Goal: Use online tool/utility: Use online tool/utility

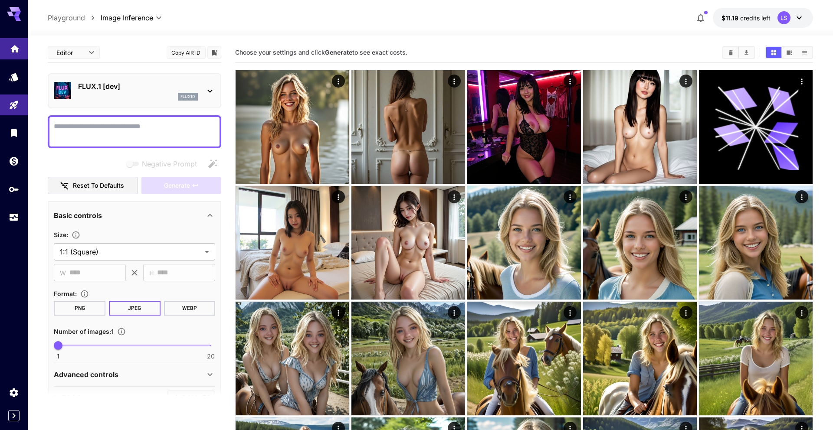
click at [12, 49] on icon "Home" at bounding box center [14, 46] width 9 height 7
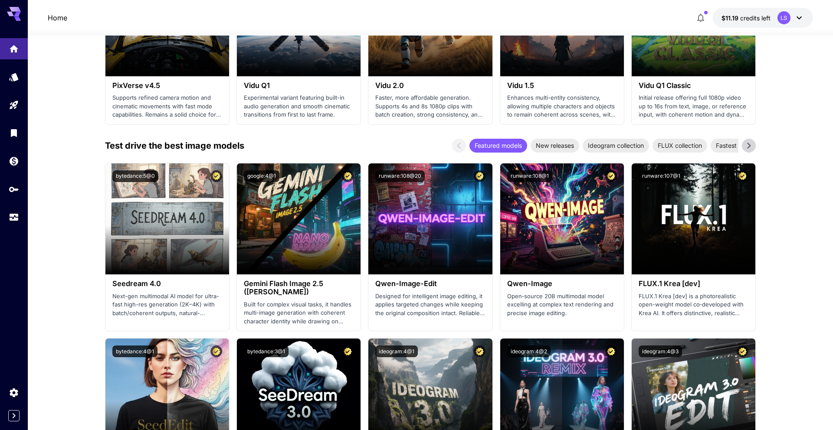
scroll to position [780, 0]
click at [123, 280] on h3 "Seedream 4.0" at bounding box center [167, 284] width 110 height 8
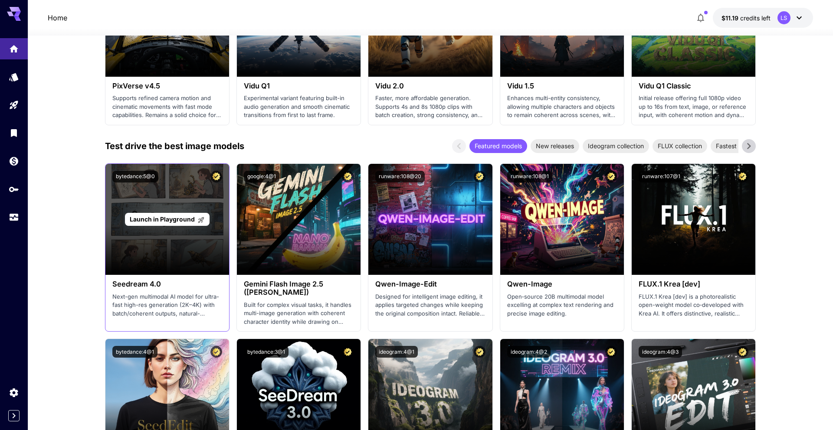
click at [169, 212] on div "Launch in Playground" at bounding box center [167, 219] width 124 height 111
click at [169, 220] on span "Launch in Playground" at bounding box center [162, 219] width 65 height 7
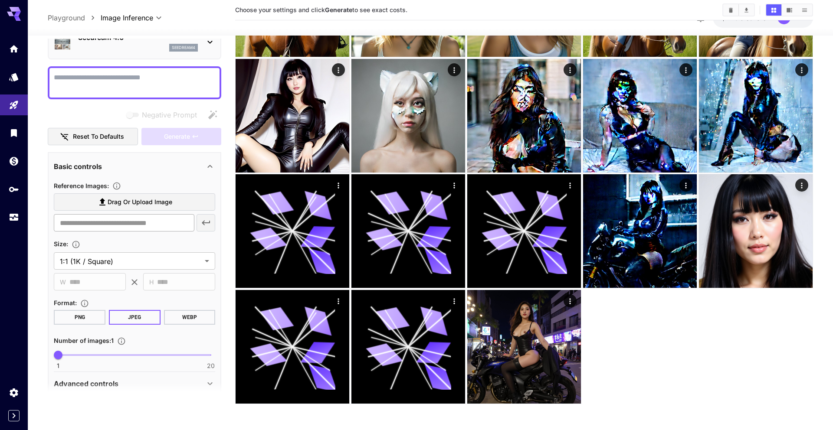
scroll to position [83, 0]
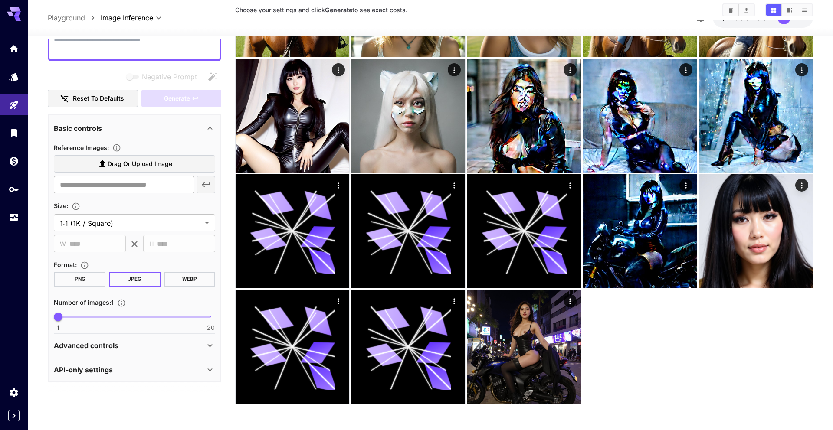
click at [93, 377] on div "API-only settings" at bounding box center [134, 370] width 161 height 21
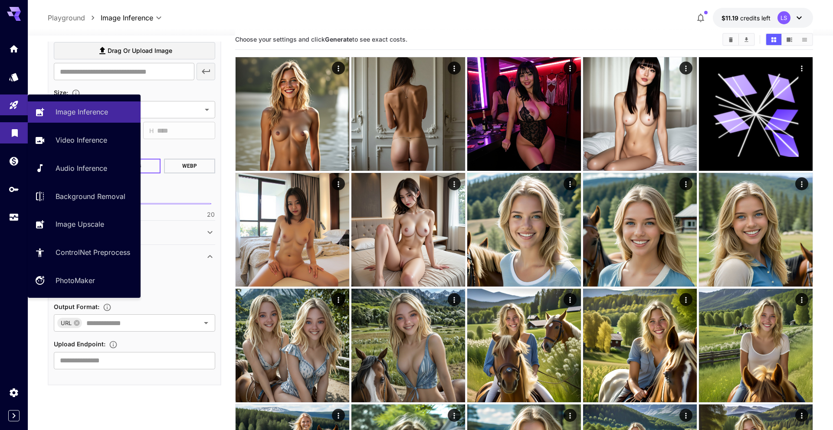
scroll to position [0, 0]
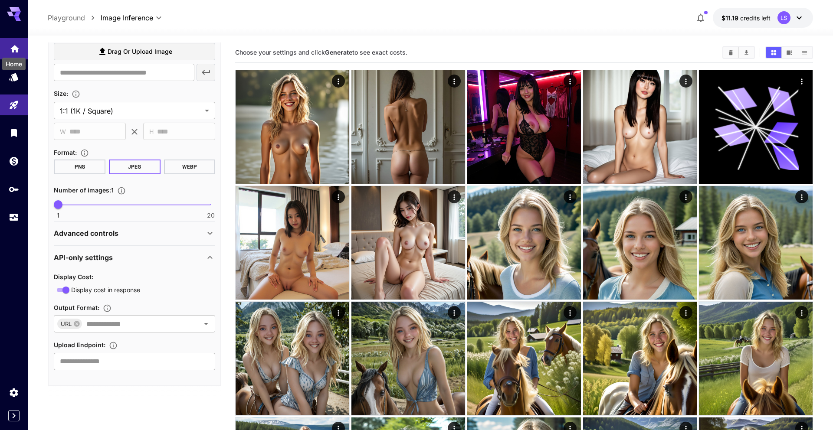
click at [15, 50] on icon "Home" at bounding box center [15, 46] width 10 height 10
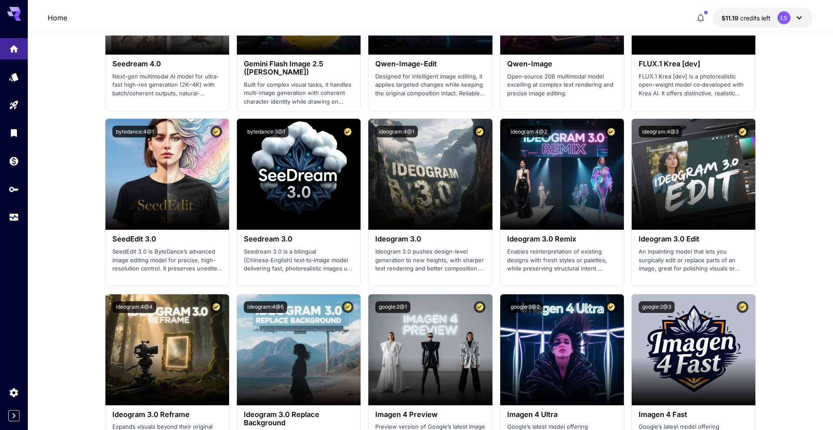
scroll to position [1003, 0]
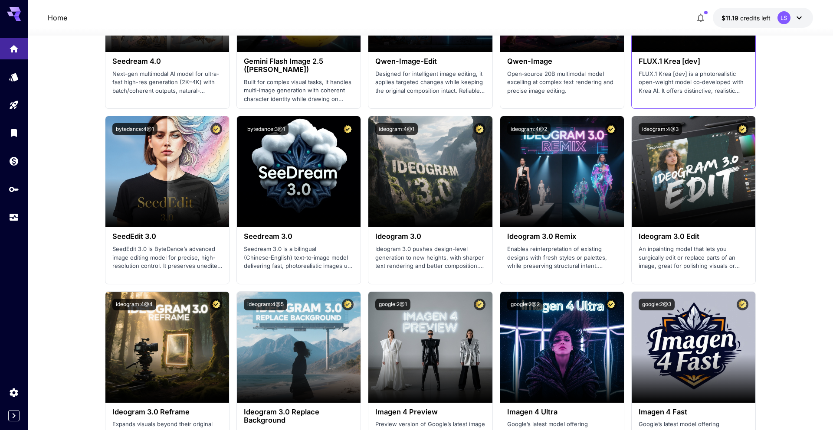
click at [679, 59] on h3 "FLUX.1 Krea [dev]" at bounding box center [694, 61] width 110 height 8
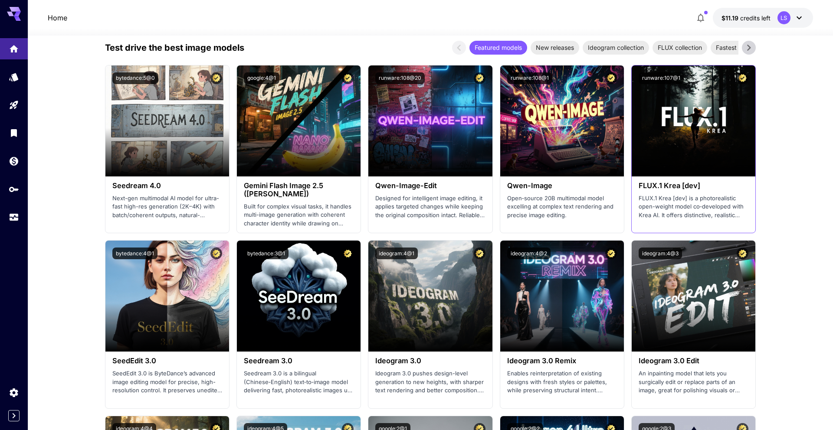
scroll to position [867, 0]
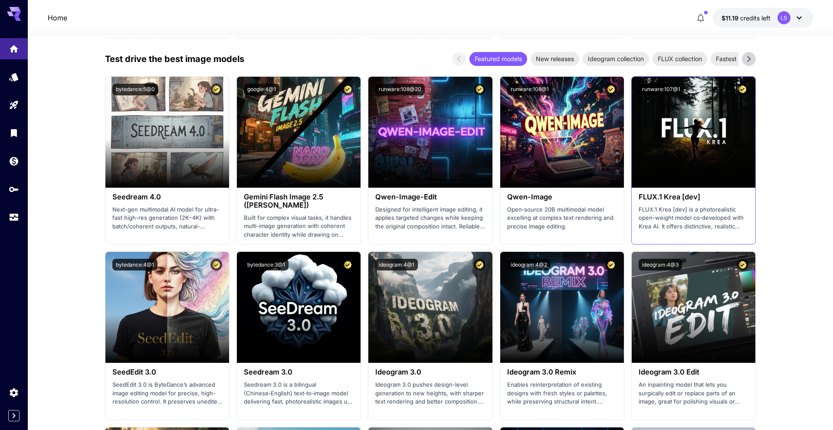
click at [702, 100] on div "runware:107@1" at bounding box center [694, 90] width 124 height 26
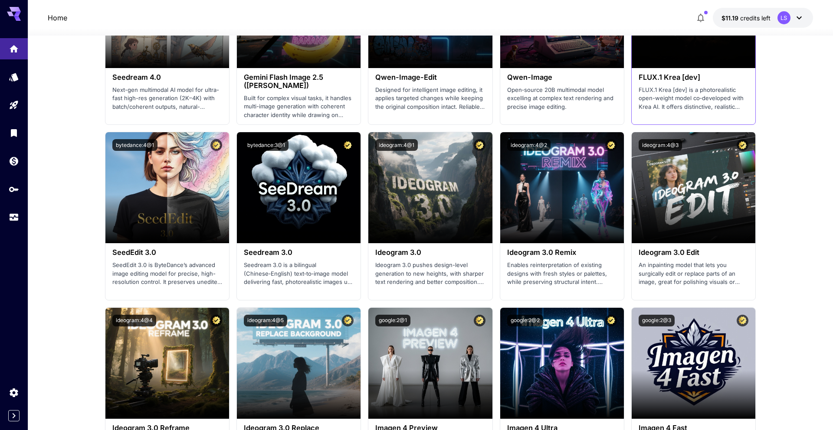
scroll to position [975, 0]
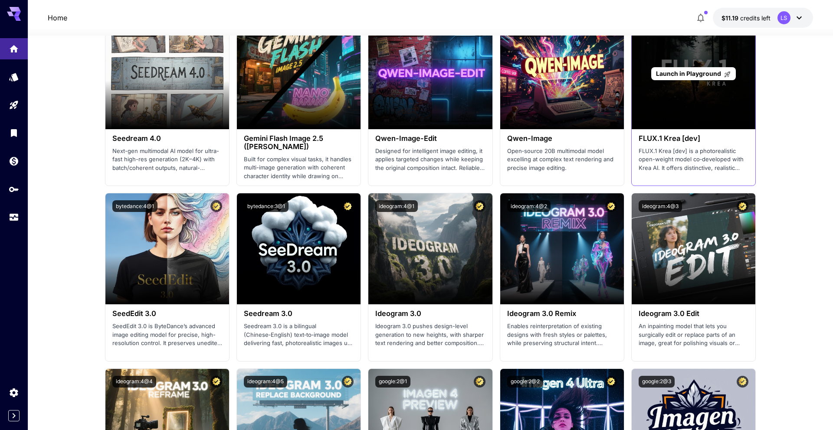
click at [718, 71] on span "Launch in Playground" at bounding box center [688, 73] width 65 height 7
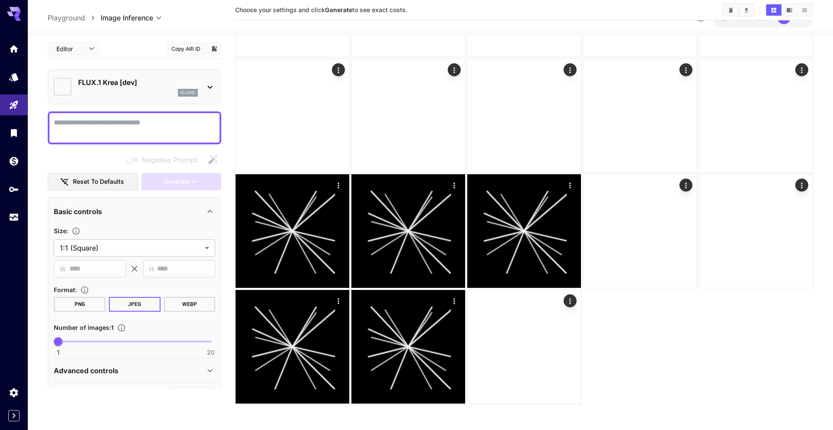
type input "*******"
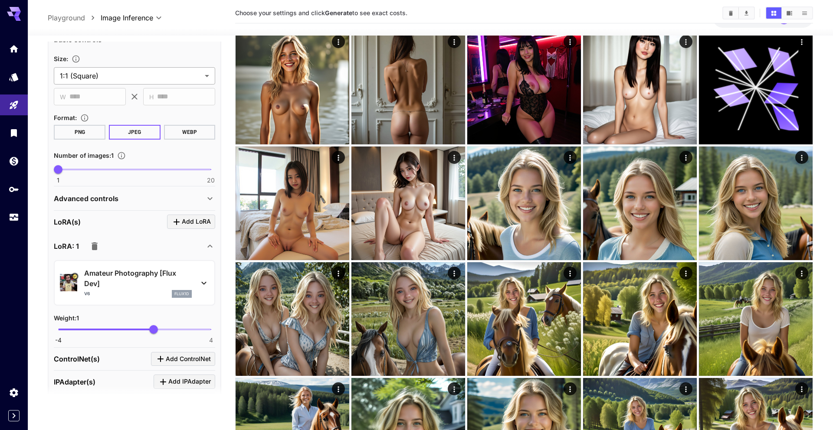
scroll to position [279, 0]
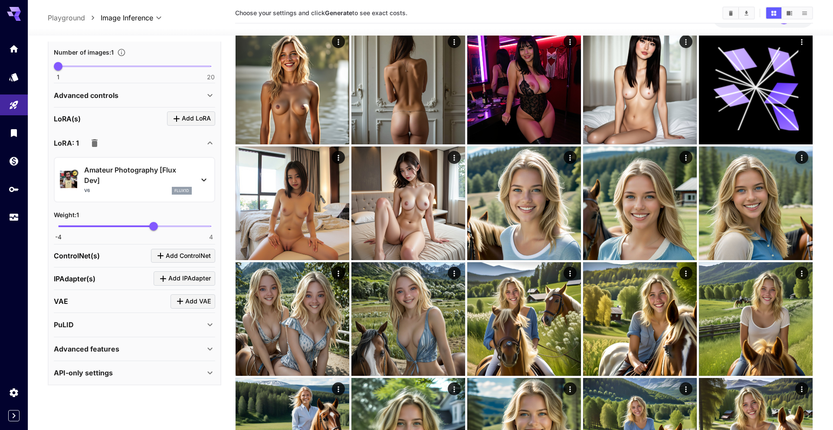
click at [129, 321] on div "PuLID" at bounding box center [129, 325] width 151 height 10
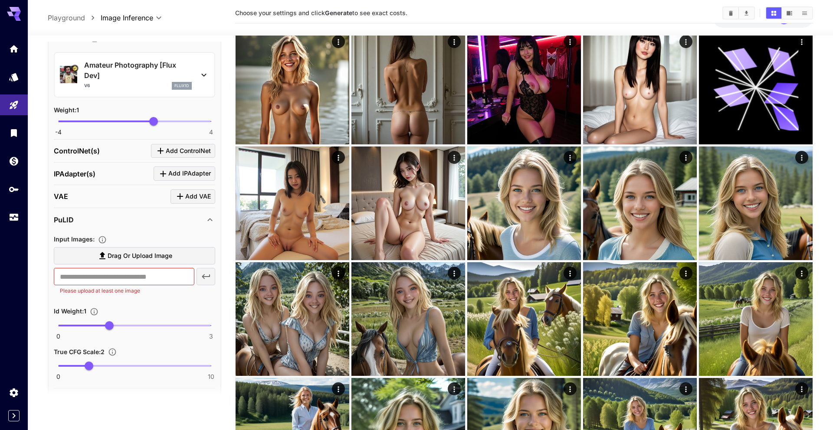
scroll to position [435, 0]
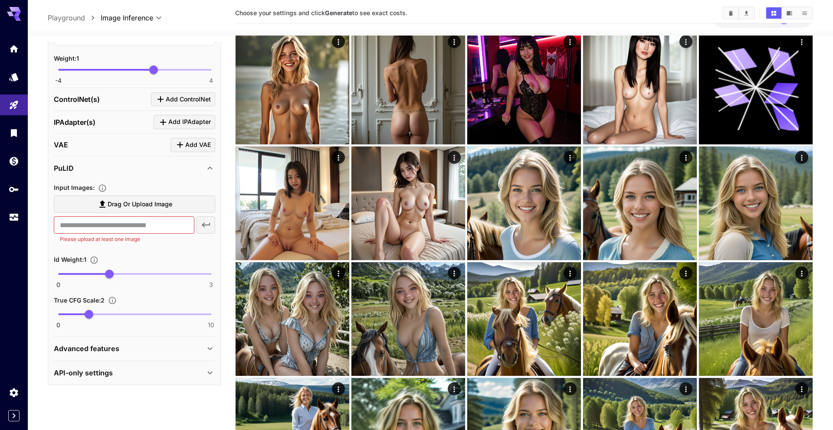
click at [146, 166] on div "PuLID" at bounding box center [129, 168] width 151 height 10
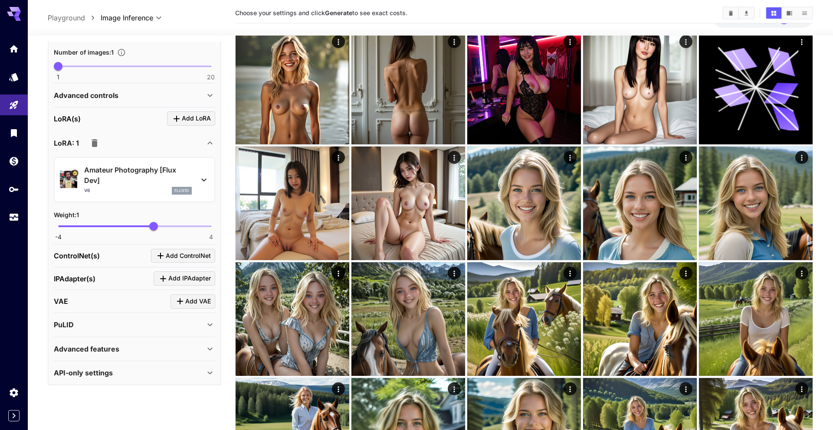
scroll to position [279, 0]
click at [168, 274] on icon "Click to add IPAdapter" at bounding box center [163, 279] width 10 height 10
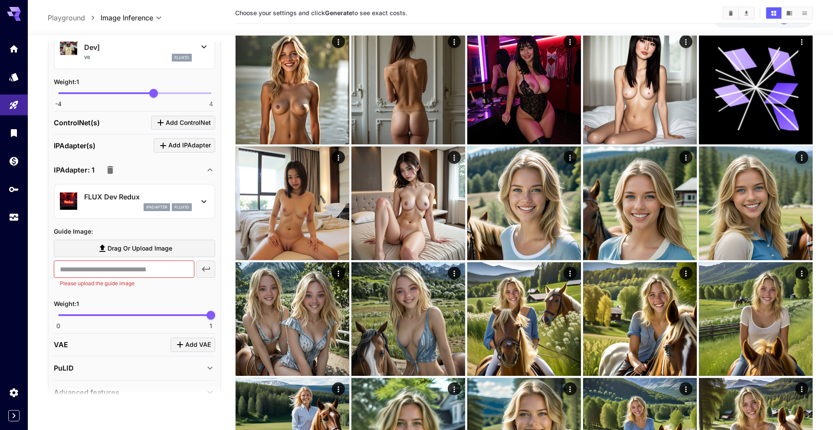
scroll to position [455, 0]
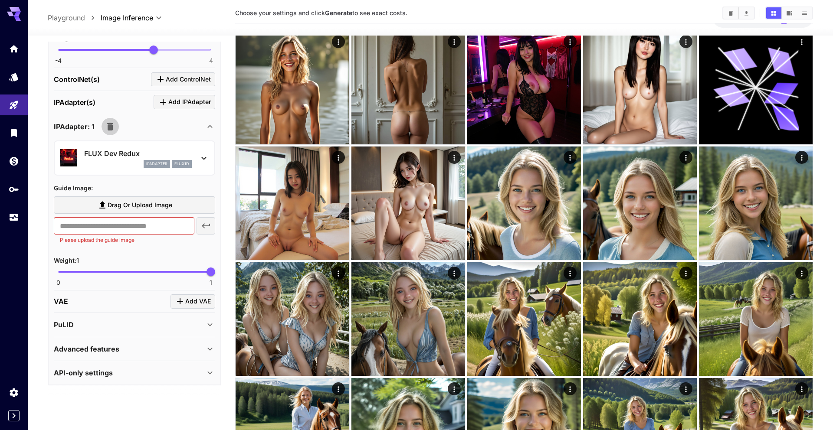
click at [114, 127] on icon "button" at bounding box center [110, 126] width 10 height 10
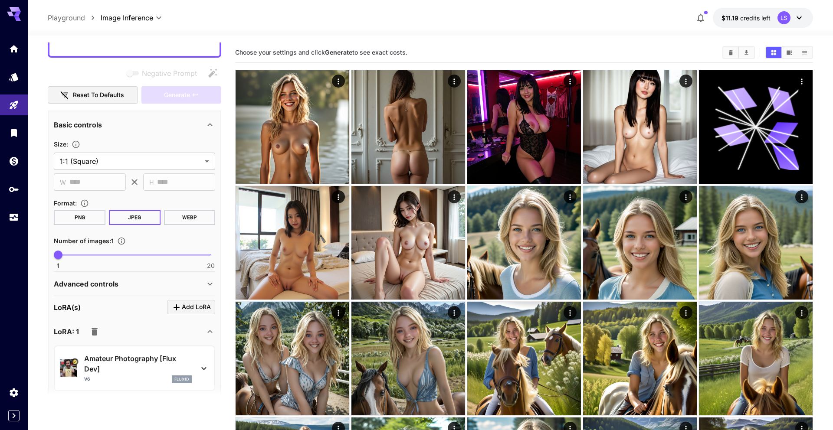
scroll to position [111, 0]
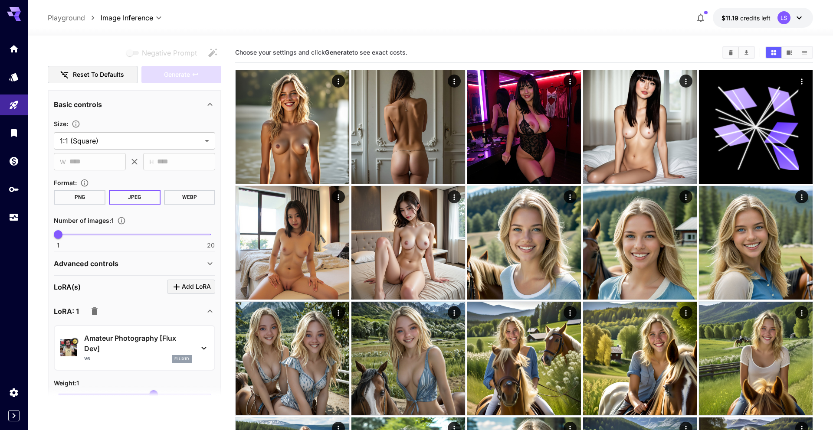
click at [139, 267] on div "Advanced controls" at bounding box center [129, 264] width 151 height 10
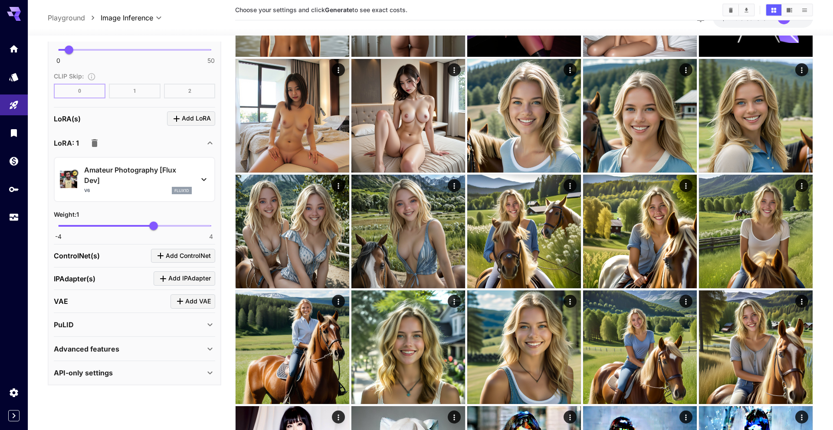
scroll to position [197, 0]
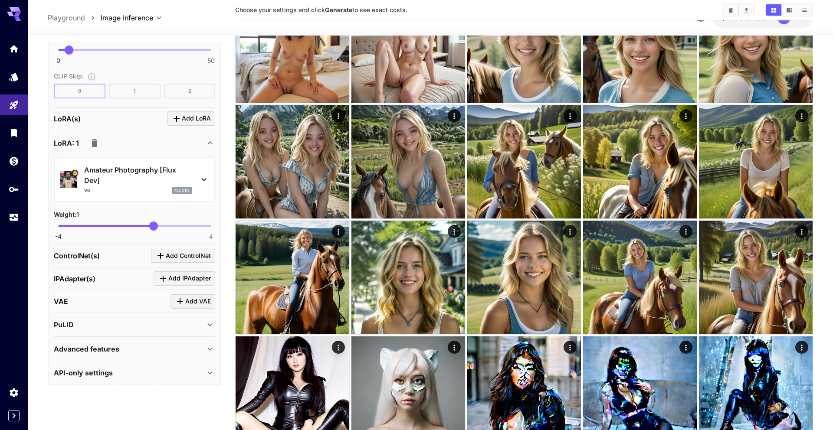
click at [105, 398] on section at bounding box center [135, 397] width 174 height 22
click at [113, 376] on div "API-only settings" at bounding box center [129, 373] width 151 height 10
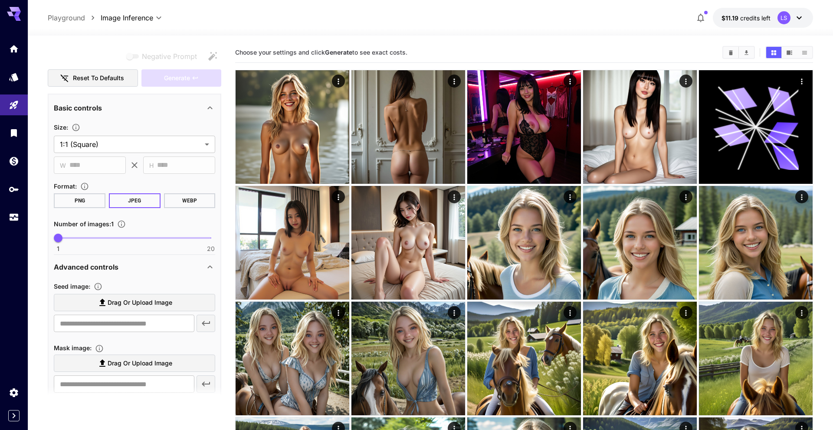
scroll to position [0, 0]
